Goal: Information Seeking & Learning: Understand process/instructions

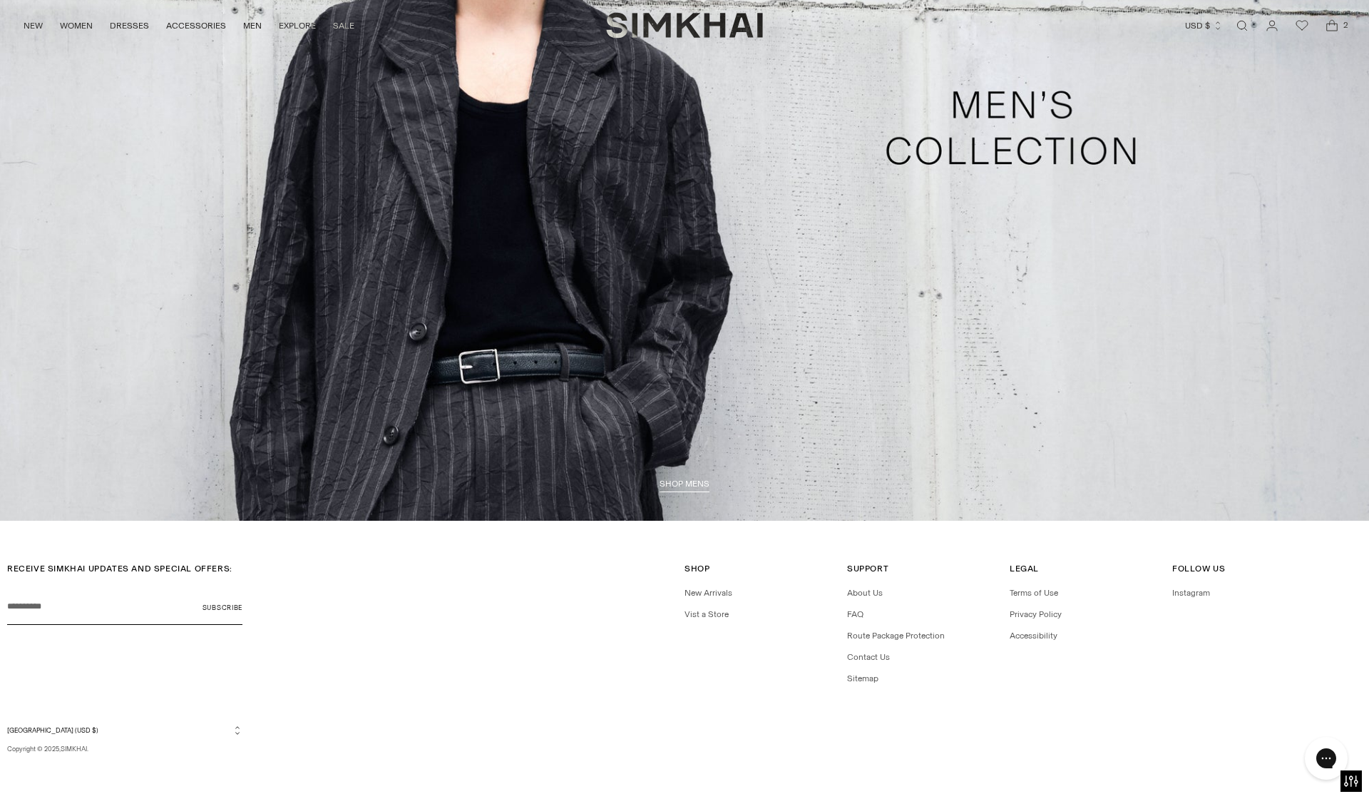
scroll to position [4679, 0]
click at [857, 616] on link "FAQ" at bounding box center [855, 615] width 16 height 10
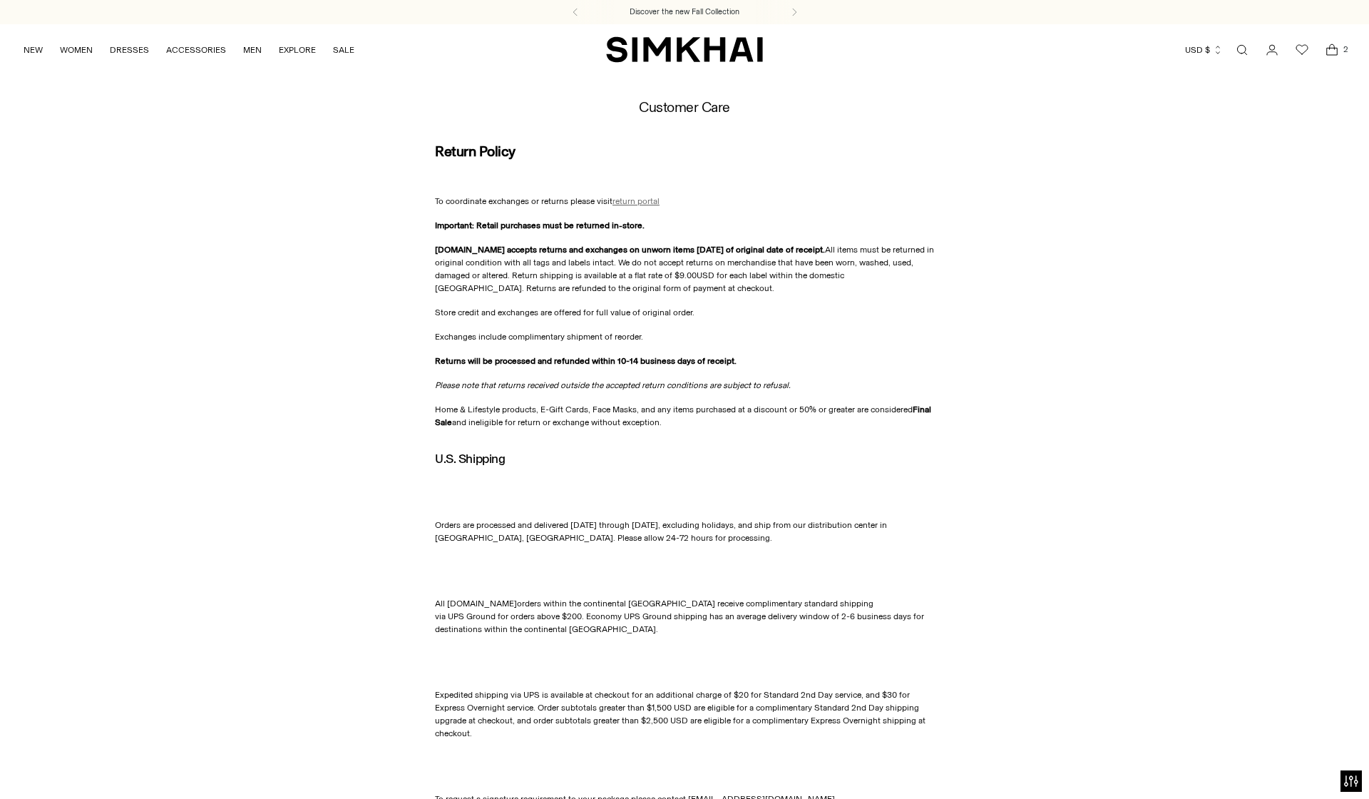
click at [627, 205] on span "return portal" at bounding box center [636, 201] width 47 height 10
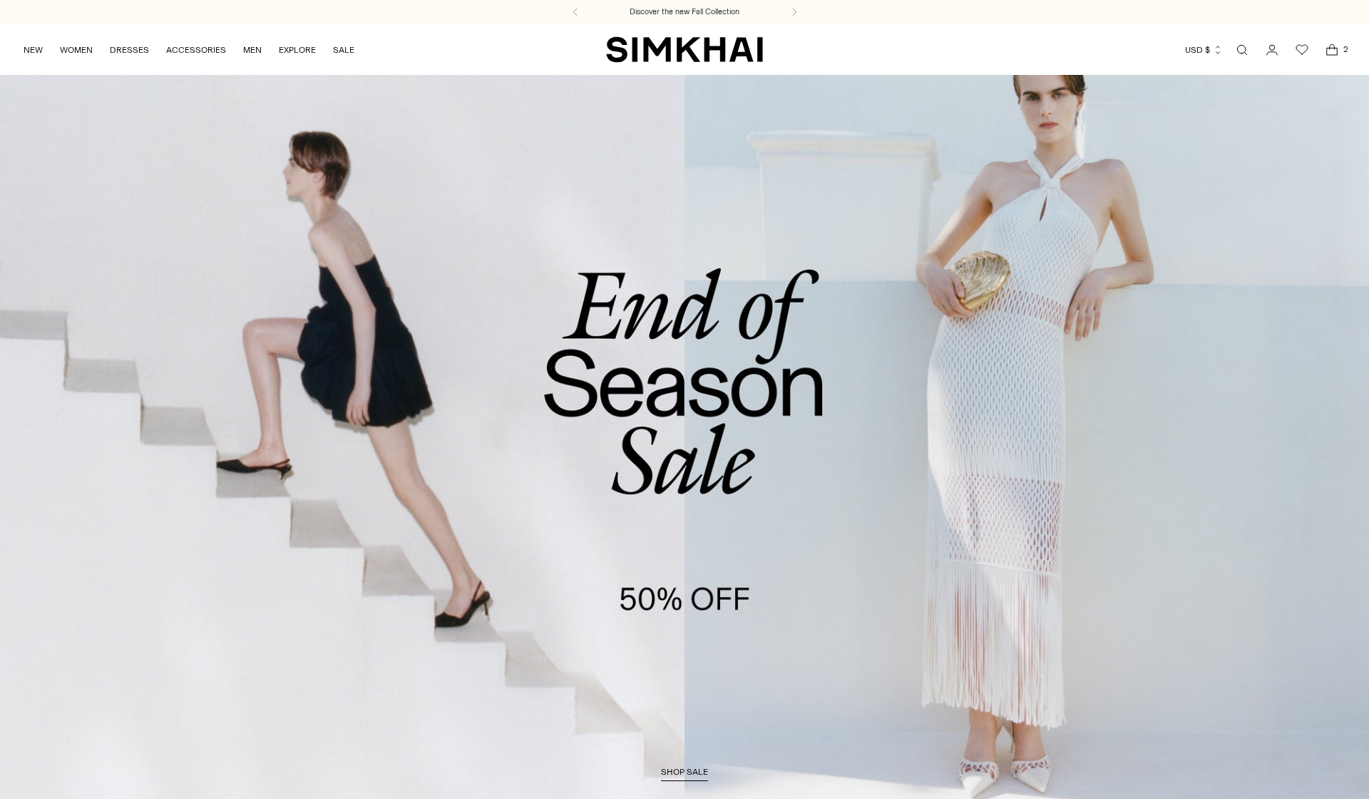
click at [1241, 50] on link "Open search modal" at bounding box center [1242, 50] width 29 height 29
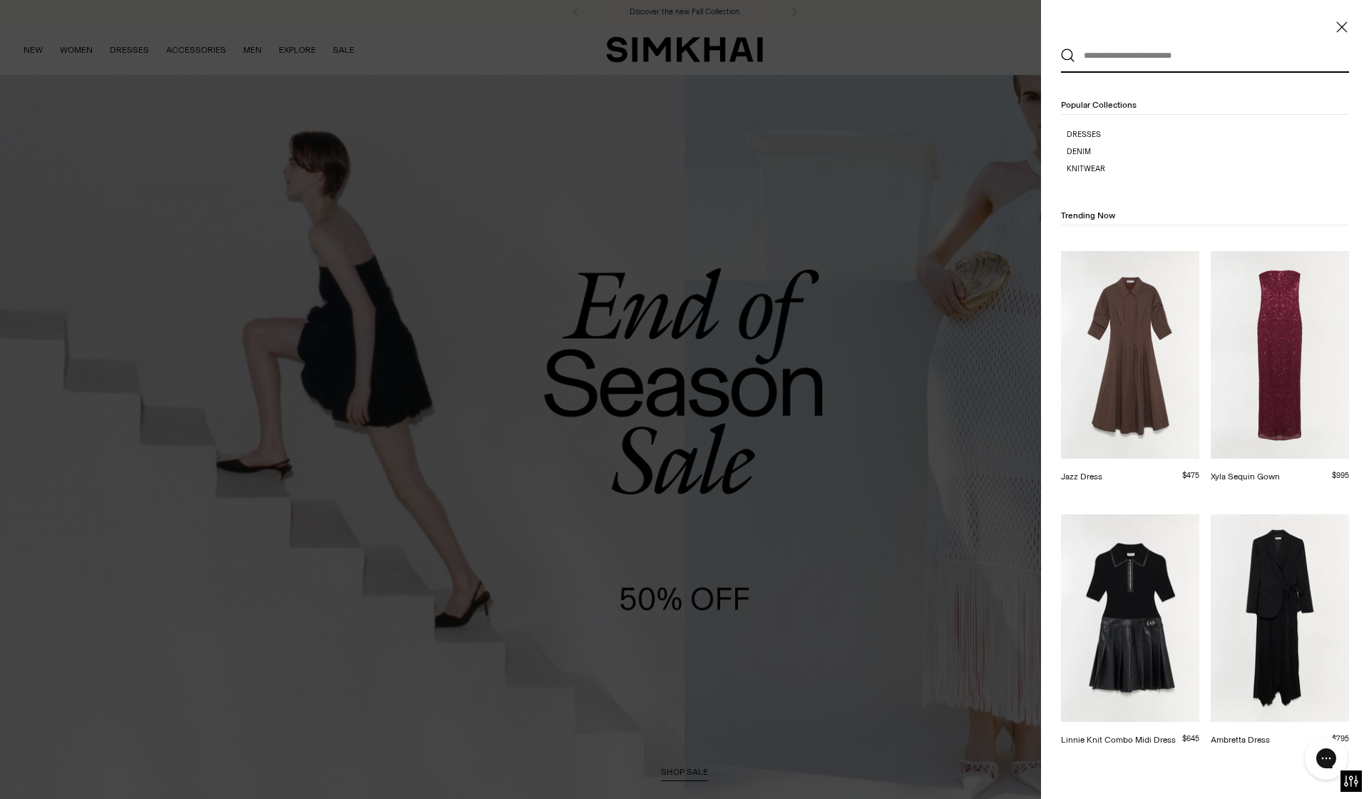
paste input "**********"
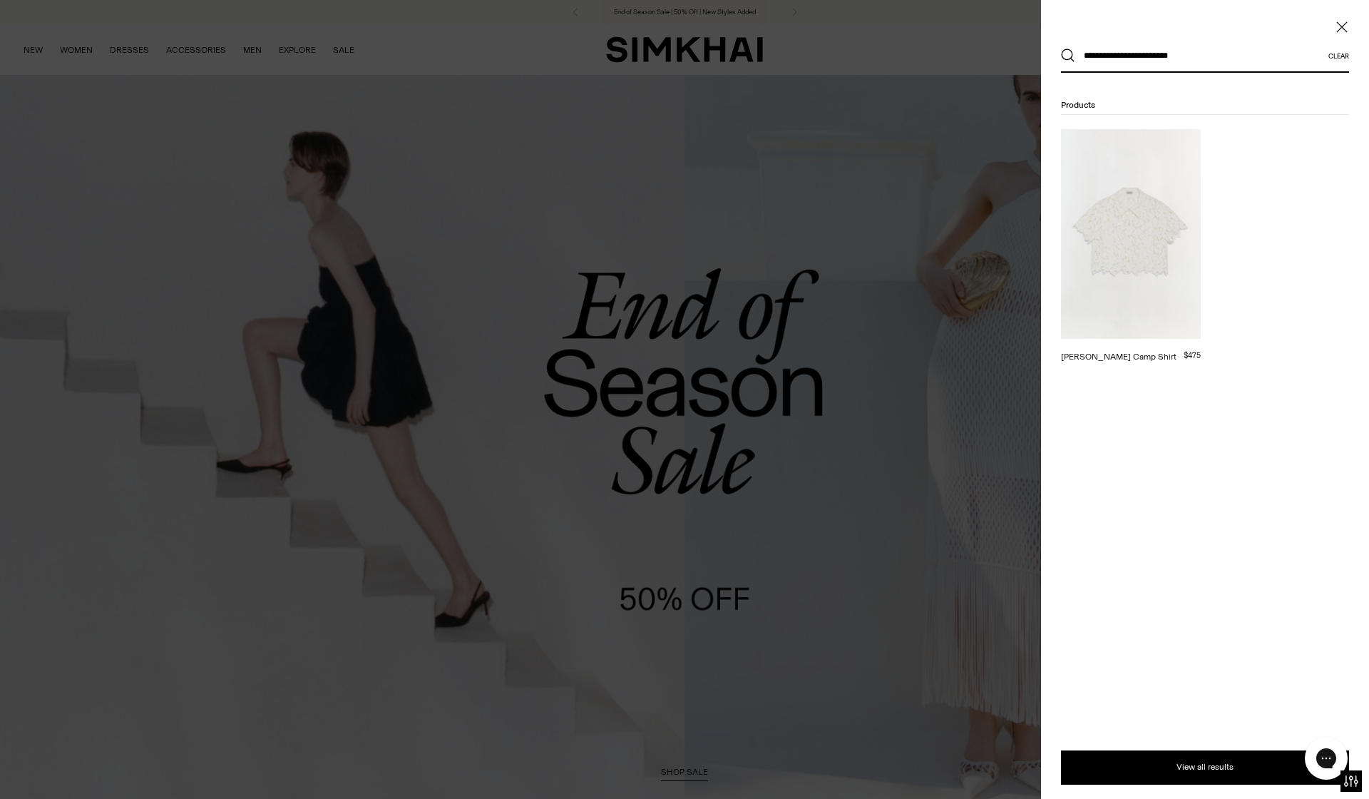
type input "**********"
click at [1128, 212] on img at bounding box center [1131, 234] width 140 height 210
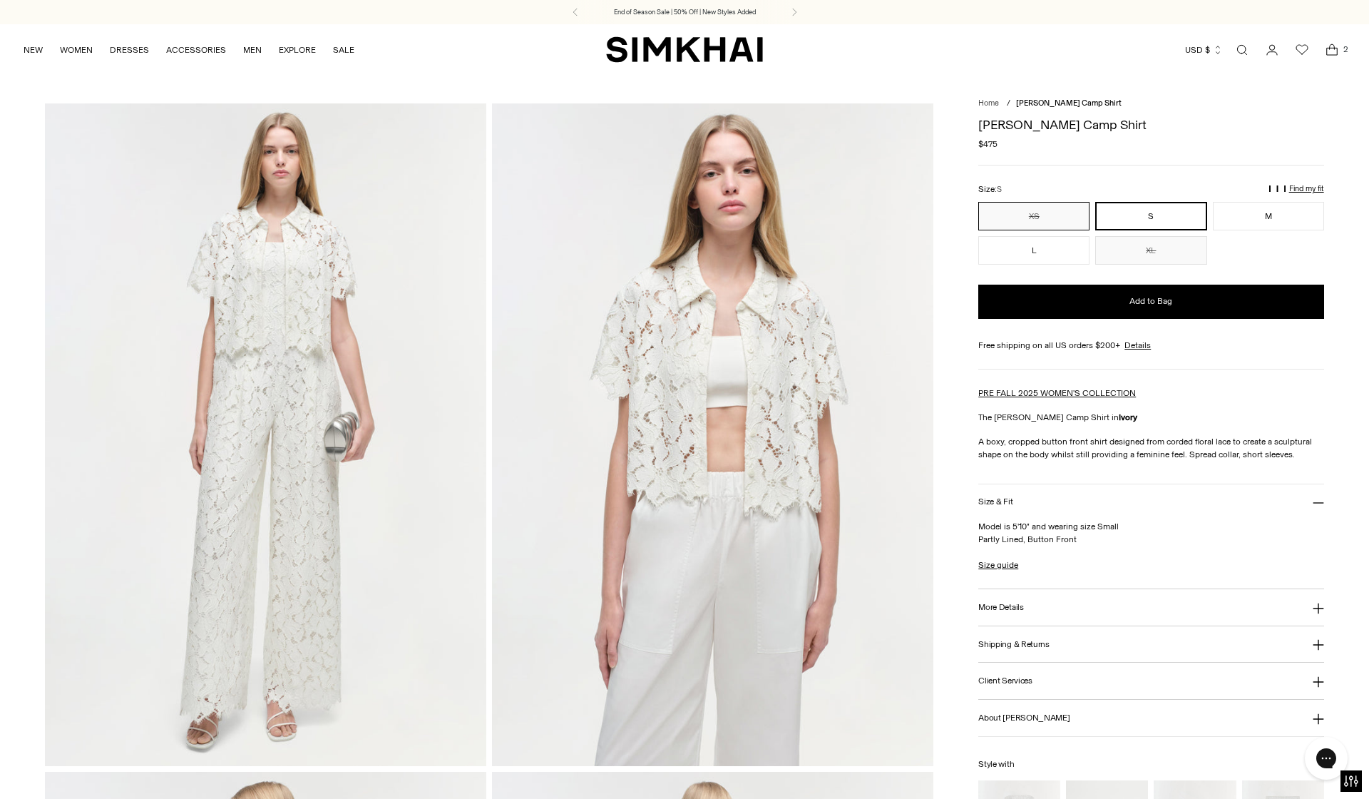
click at [1050, 210] on button "XS" at bounding box center [1034, 216] width 111 height 29
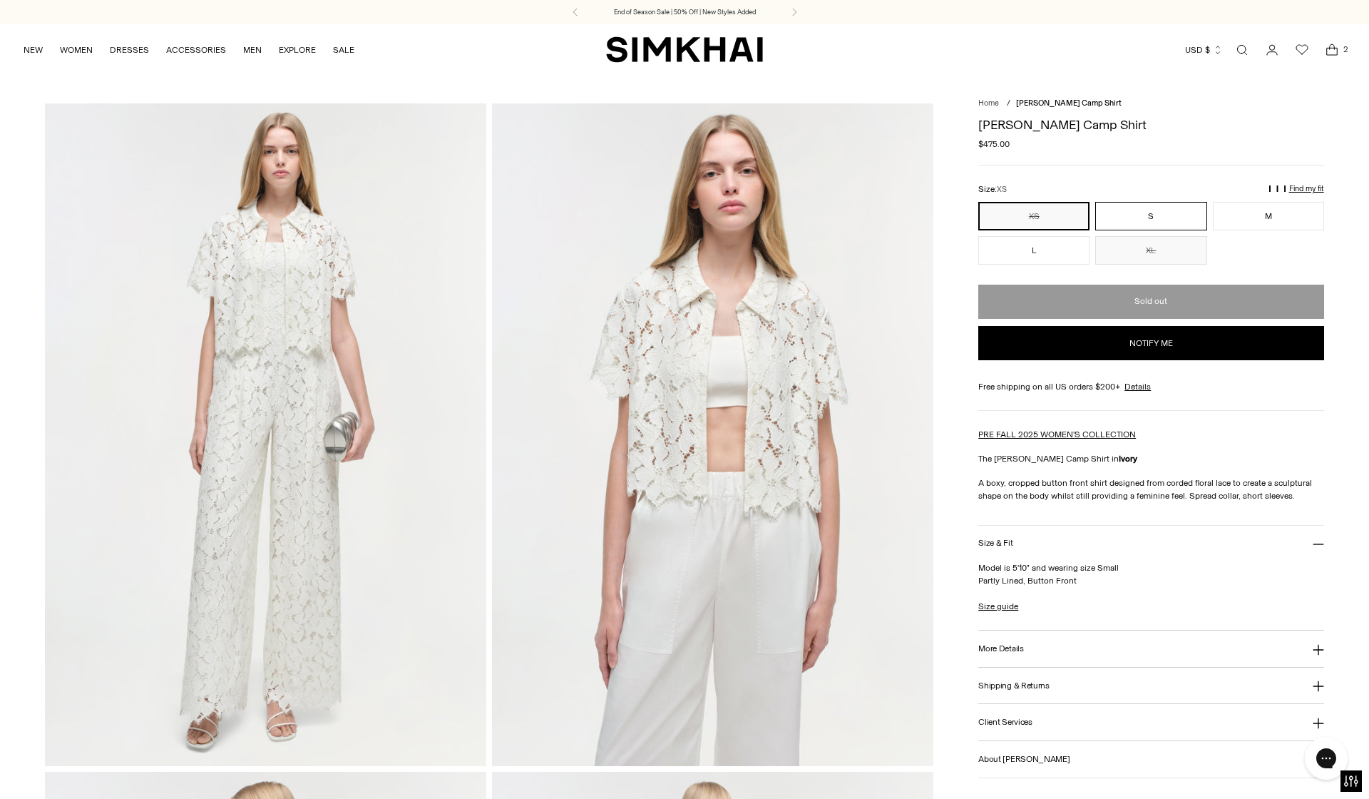
click at [1123, 215] on button "S" at bounding box center [1151, 216] width 111 height 29
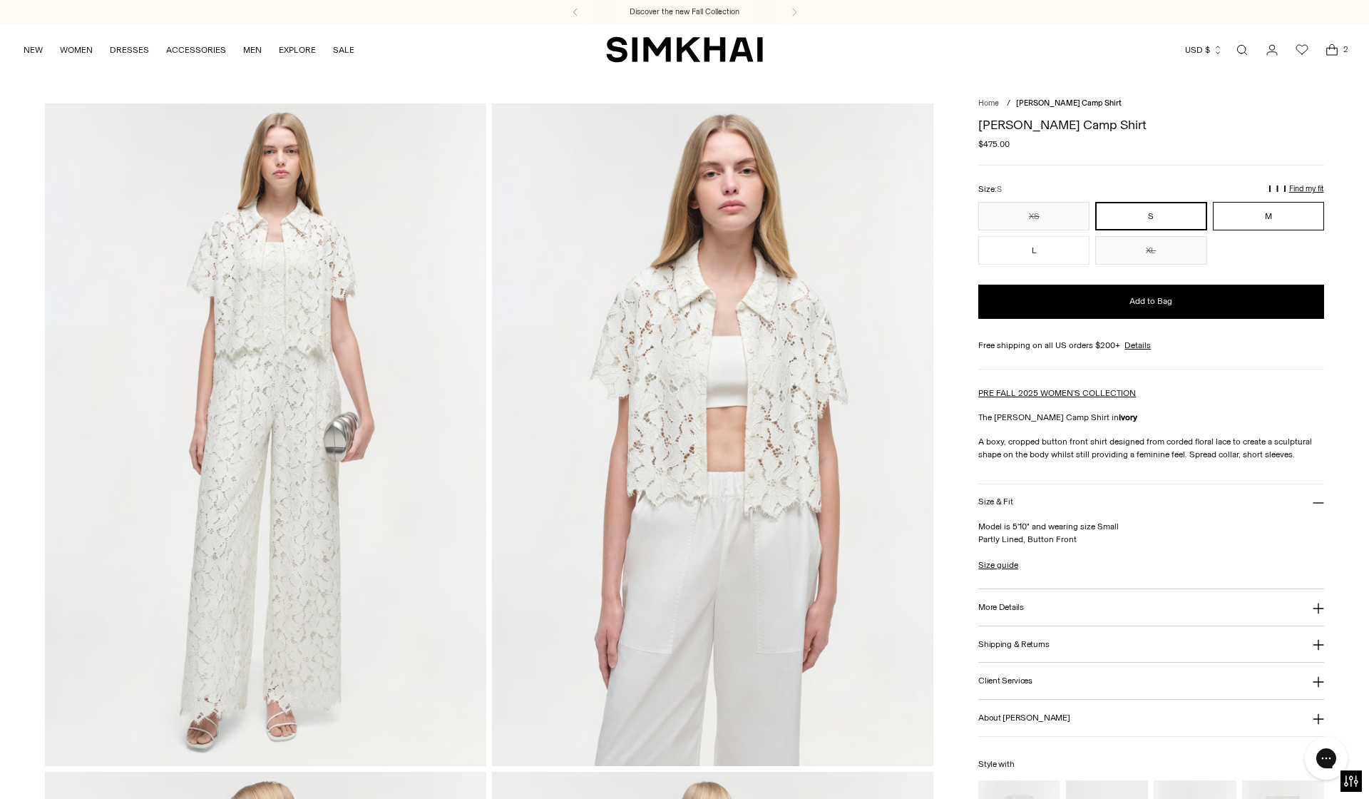
click at [1260, 220] on button "M" at bounding box center [1268, 216] width 111 height 29
click at [1048, 248] on button "L" at bounding box center [1034, 250] width 111 height 29
click at [1117, 248] on button "XL" at bounding box center [1151, 250] width 111 height 29
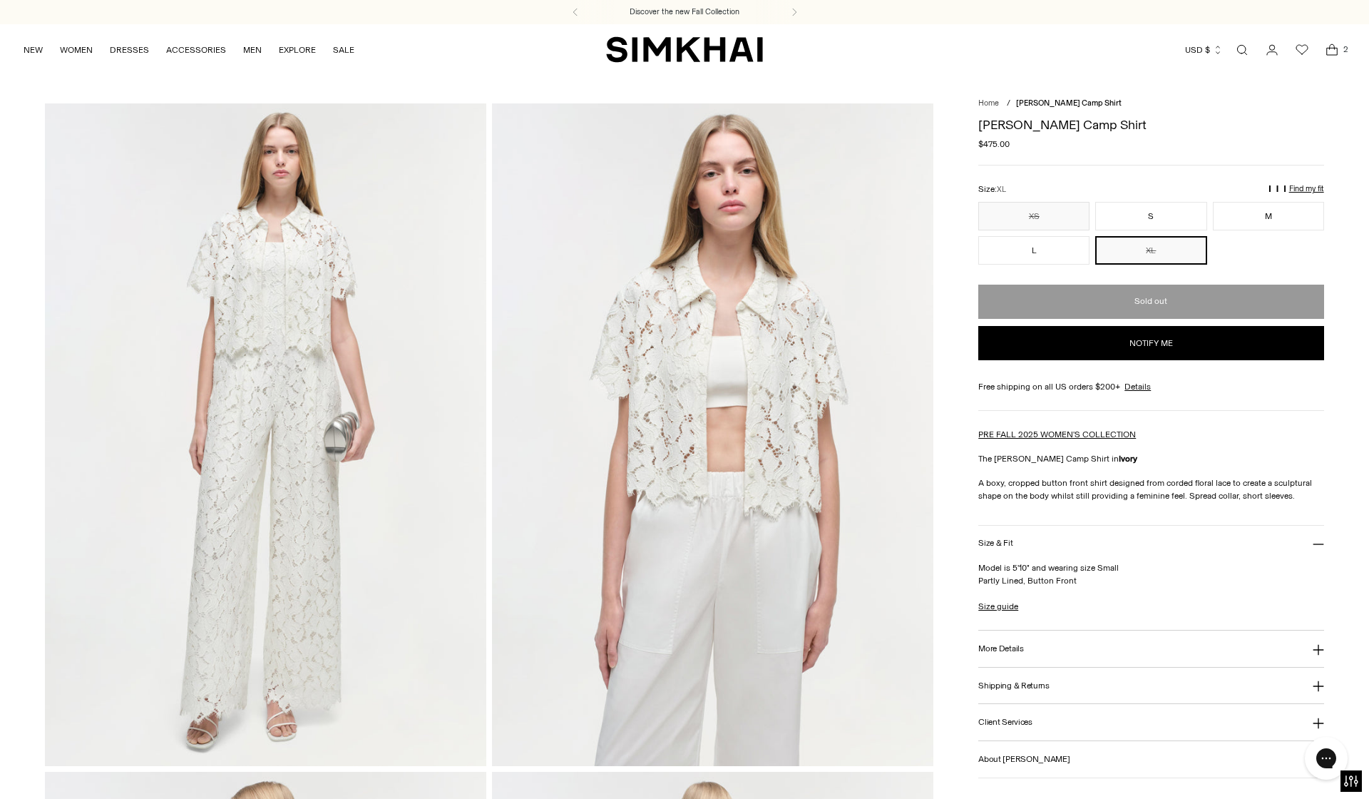
scroll to position [4, 0]
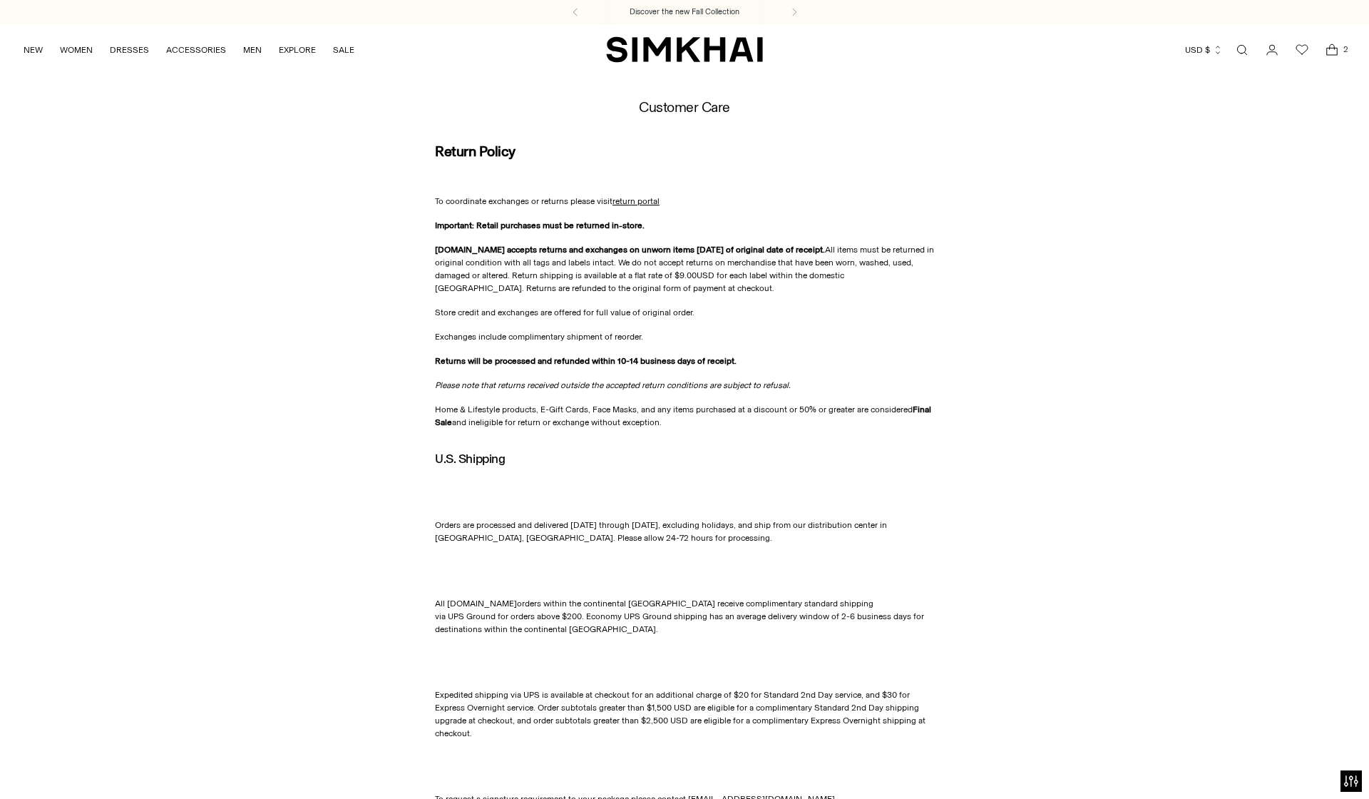
click at [631, 200] on span "return portal" at bounding box center [636, 201] width 47 height 10
